Goal: Find specific page/section: Find specific page/section

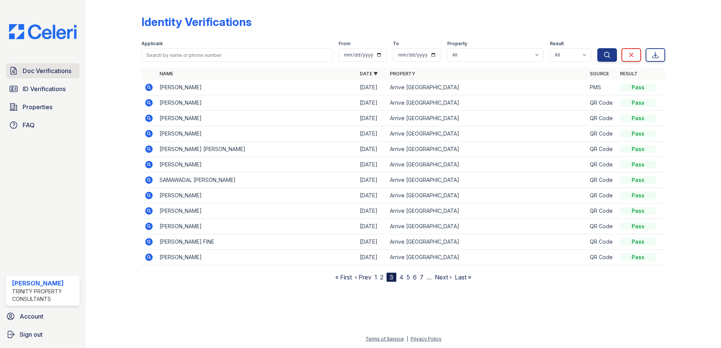
drag, startPoint x: 0, startPoint y: 0, endPoint x: 38, endPoint y: 75, distance: 84.1
click at [38, 75] on span "Doc Verifications" at bounding box center [47, 70] width 49 height 9
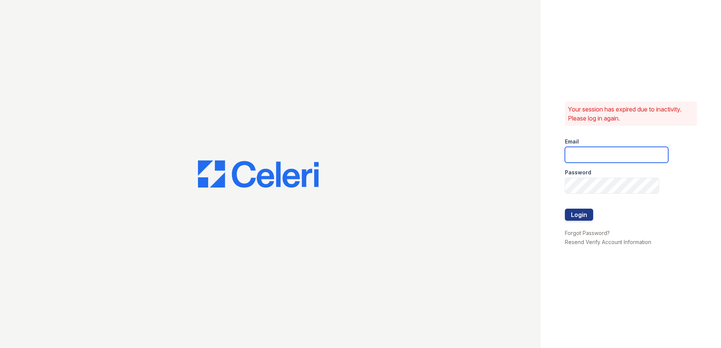
type input "[EMAIL_ADDRESS][DOMAIN_NAME]"
click at [576, 213] on button "Login" at bounding box center [579, 215] width 28 height 12
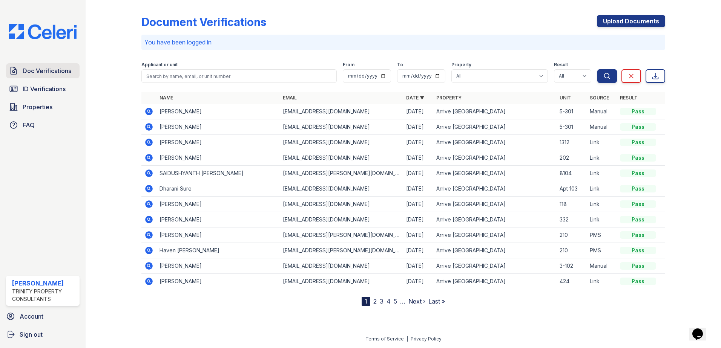
click at [28, 75] on span "Doc Verifications" at bounding box center [47, 70] width 49 height 9
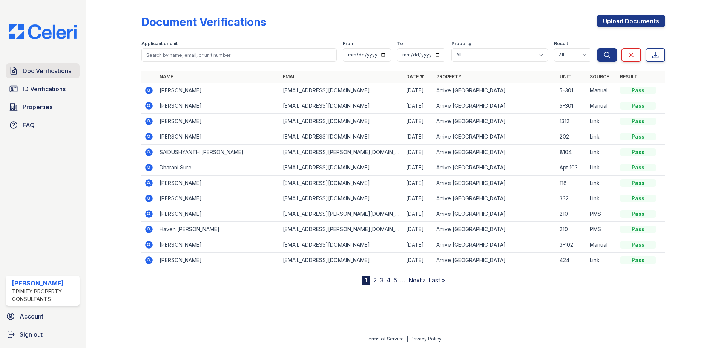
click at [49, 71] on span "Doc Verifications" at bounding box center [47, 70] width 49 height 9
